Goal: Task Accomplishment & Management: Complete application form

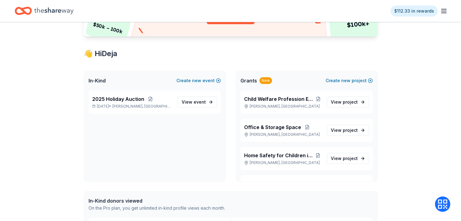
scroll to position [92, 0]
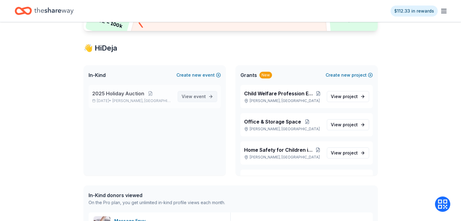
click at [191, 96] on span "View event" at bounding box center [194, 96] width 24 height 7
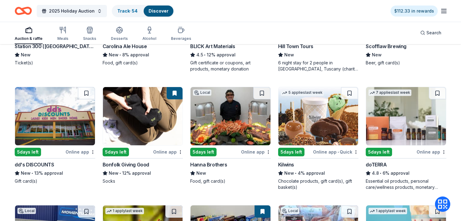
scroll to position [1095, 0]
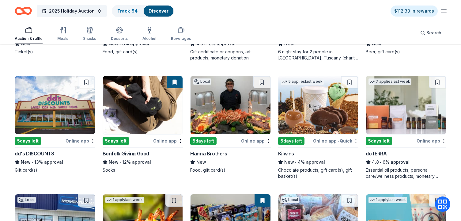
click at [64, 130] on img at bounding box center [55, 105] width 80 height 58
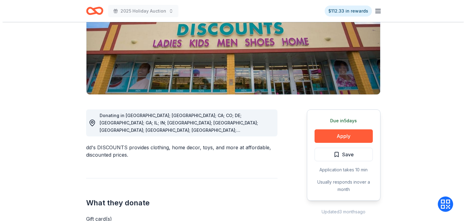
scroll to position [92, 0]
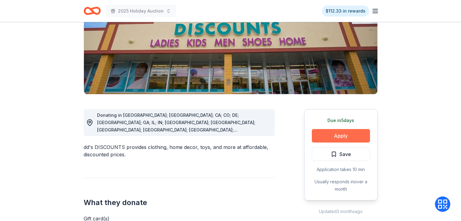
click at [322, 138] on button "Apply" at bounding box center [341, 135] width 58 height 13
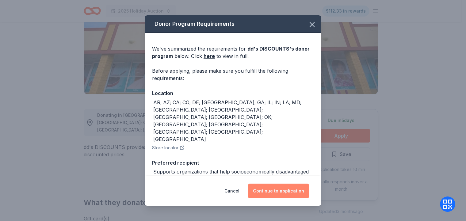
click at [273, 191] on button "Continue to application" at bounding box center [278, 191] width 61 height 15
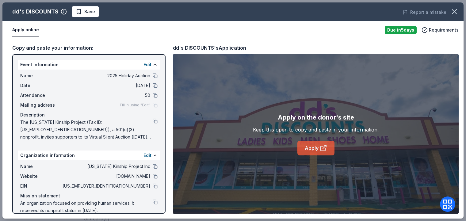
click at [320, 148] on icon at bounding box center [323, 147] width 7 height 7
